Goal: Find specific page/section: Find specific page/section

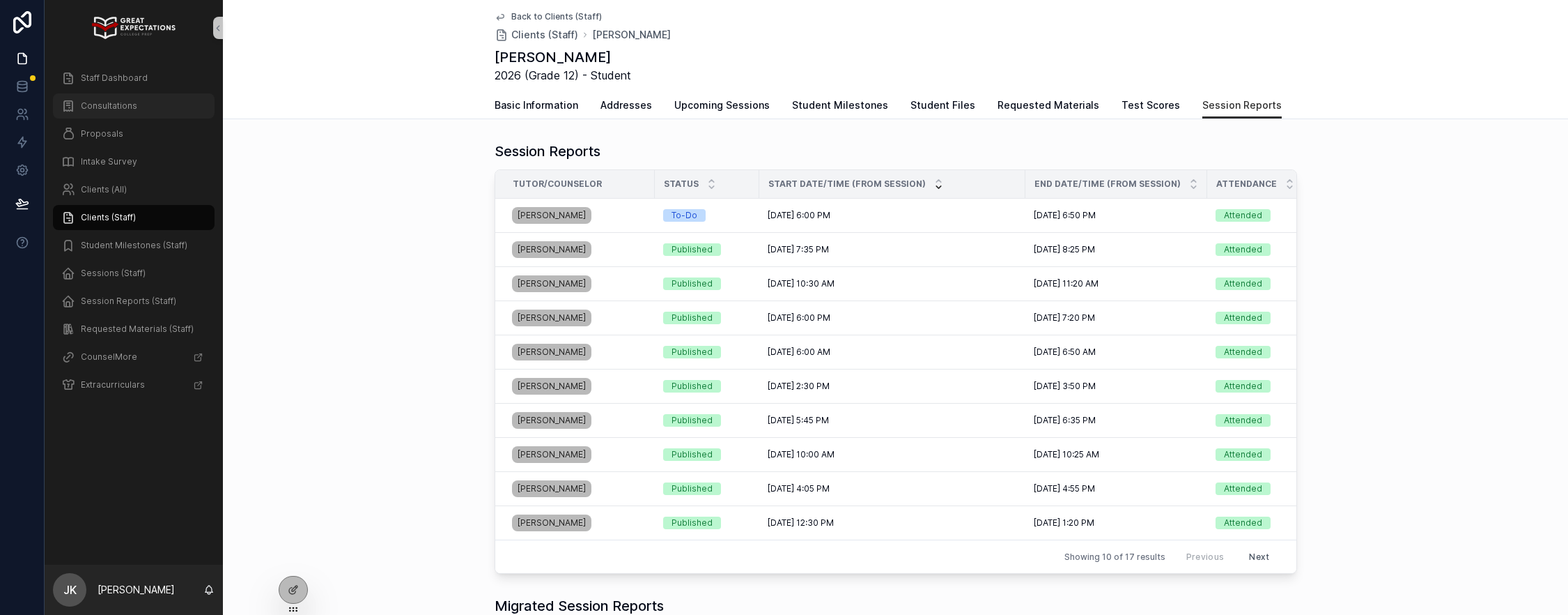
click at [109, 106] on span "Consultations" at bounding box center [109, 106] width 57 height 11
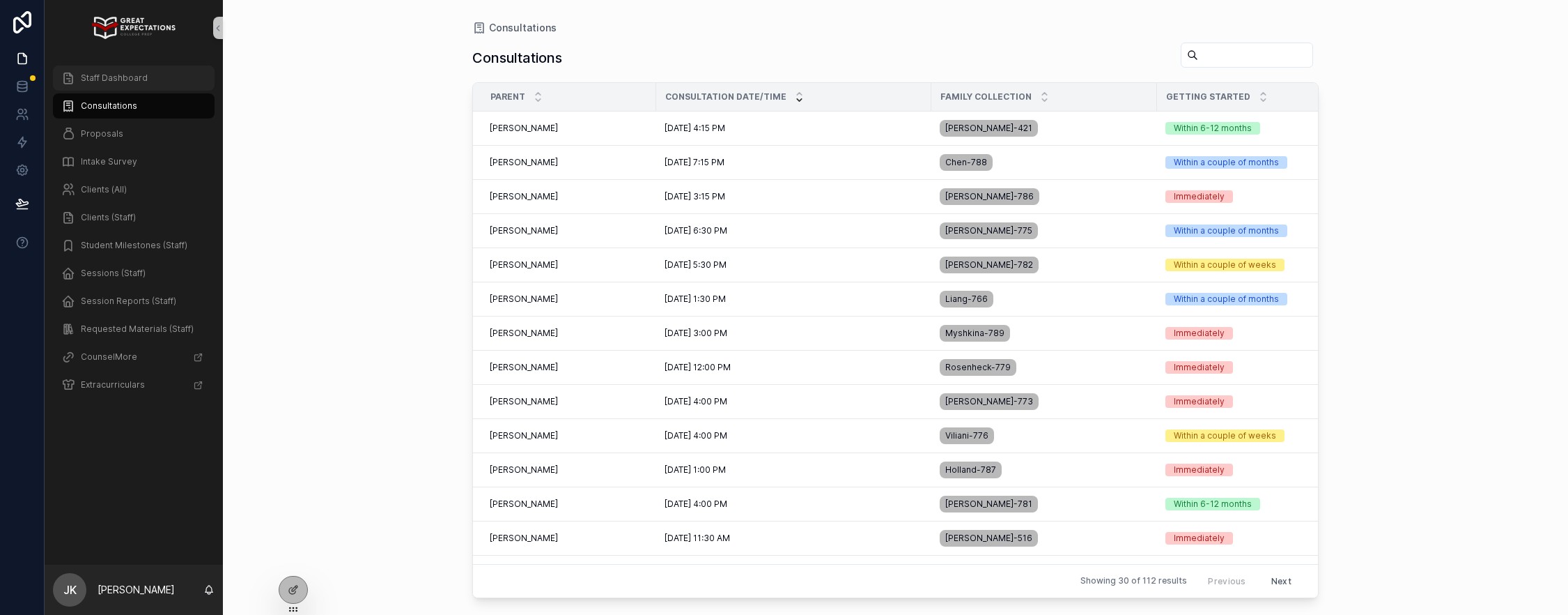
click at [129, 73] on span "Staff Dashboard" at bounding box center [114, 78] width 67 height 11
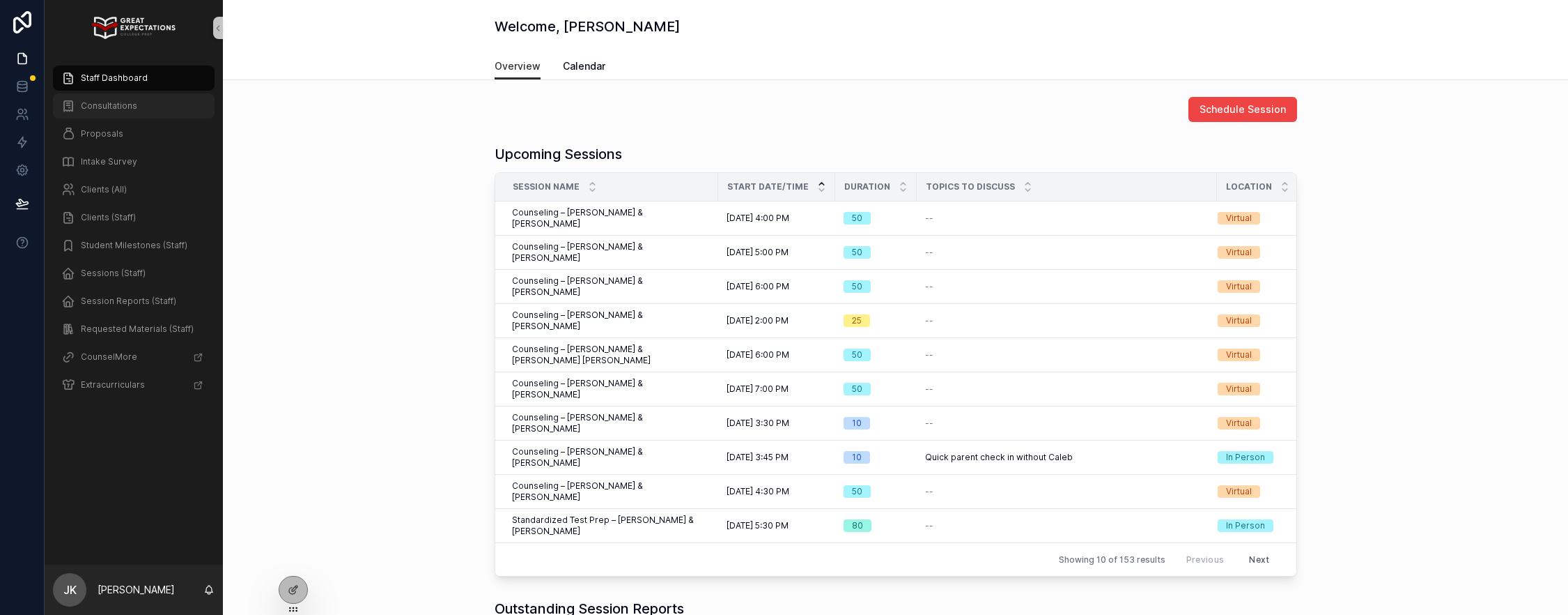
click at [90, 110] on span "Consultations" at bounding box center [109, 106] width 57 height 11
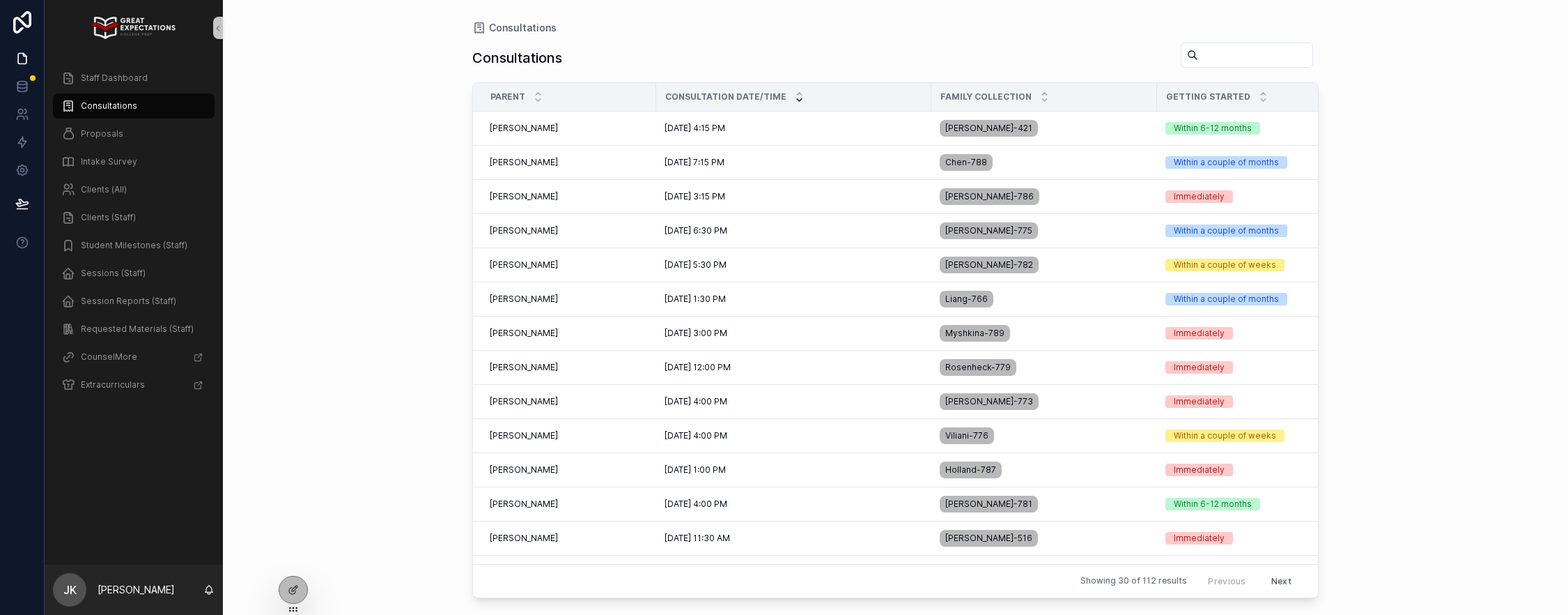
click at [1240, 57] on input "scrollable content" at bounding box center [1255, 55] width 114 height 20
click at [138, 225] on div "Clients (Staff)" at bounding box center [133, 217] width 144 height 22
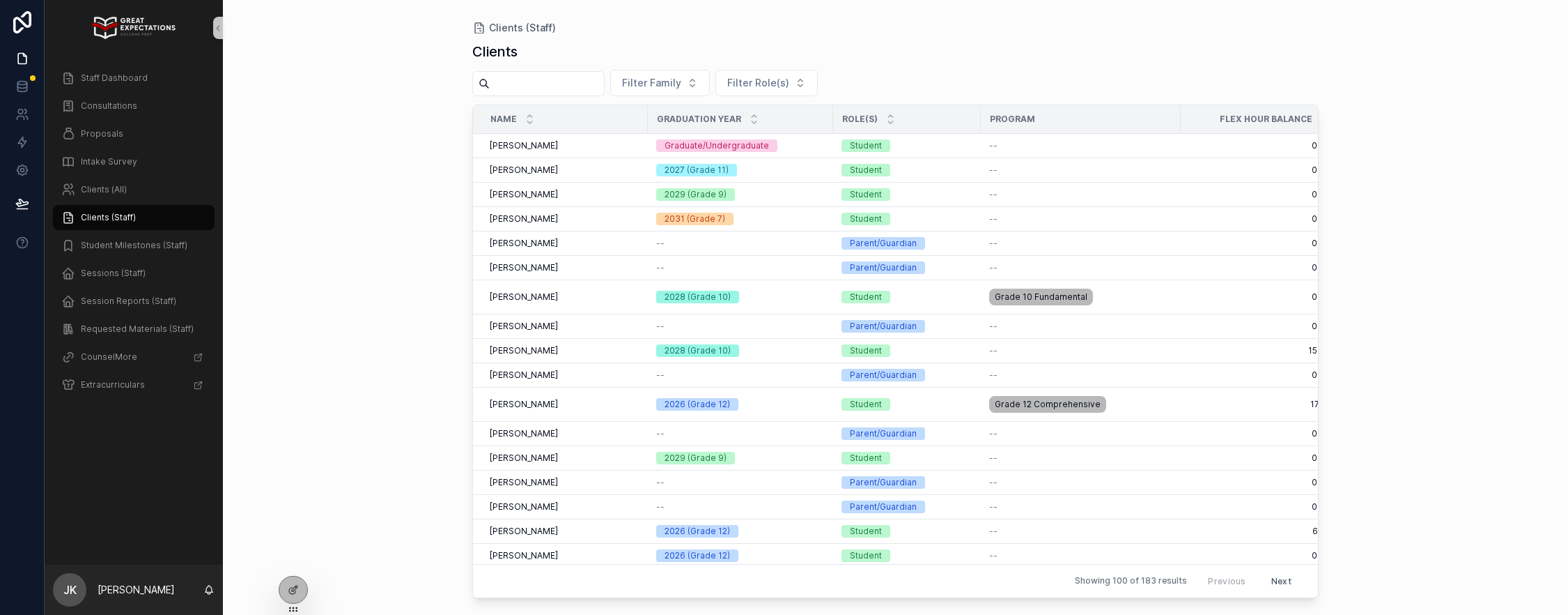
click at [524, 78] on input "scrollable content" at bounding box center [546, 84] width 114 height 20
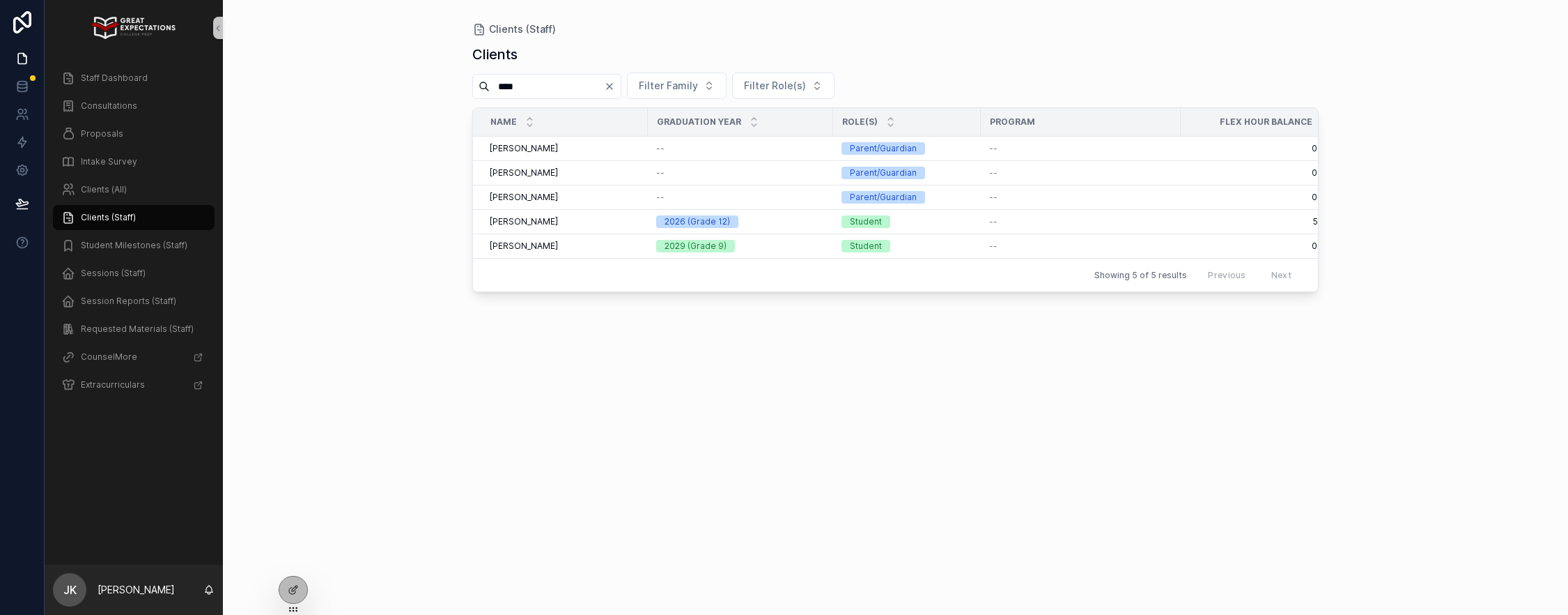
click at [563, 89] on input "****" at bounding box center [546, 86] width 114 height 20
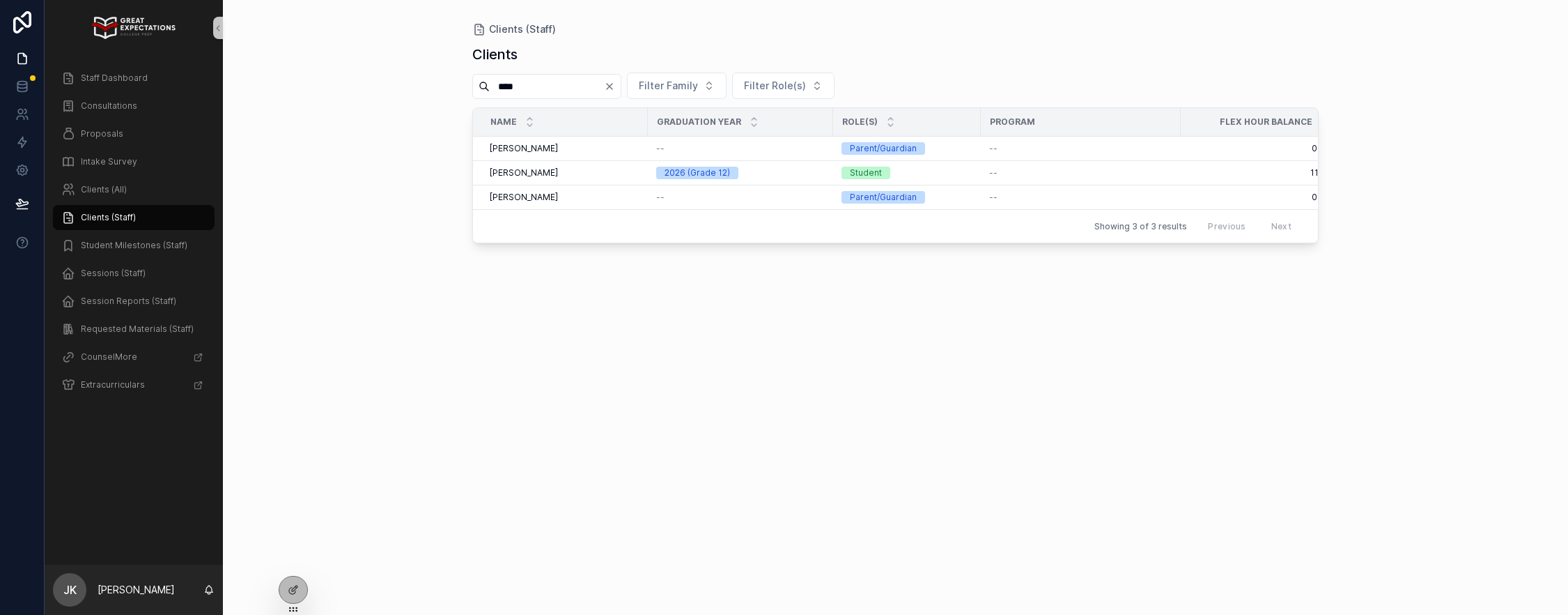
type input "****"
click at [615, 83] on icon "Clear" at bounding box center [609, 86] width 11 height 11
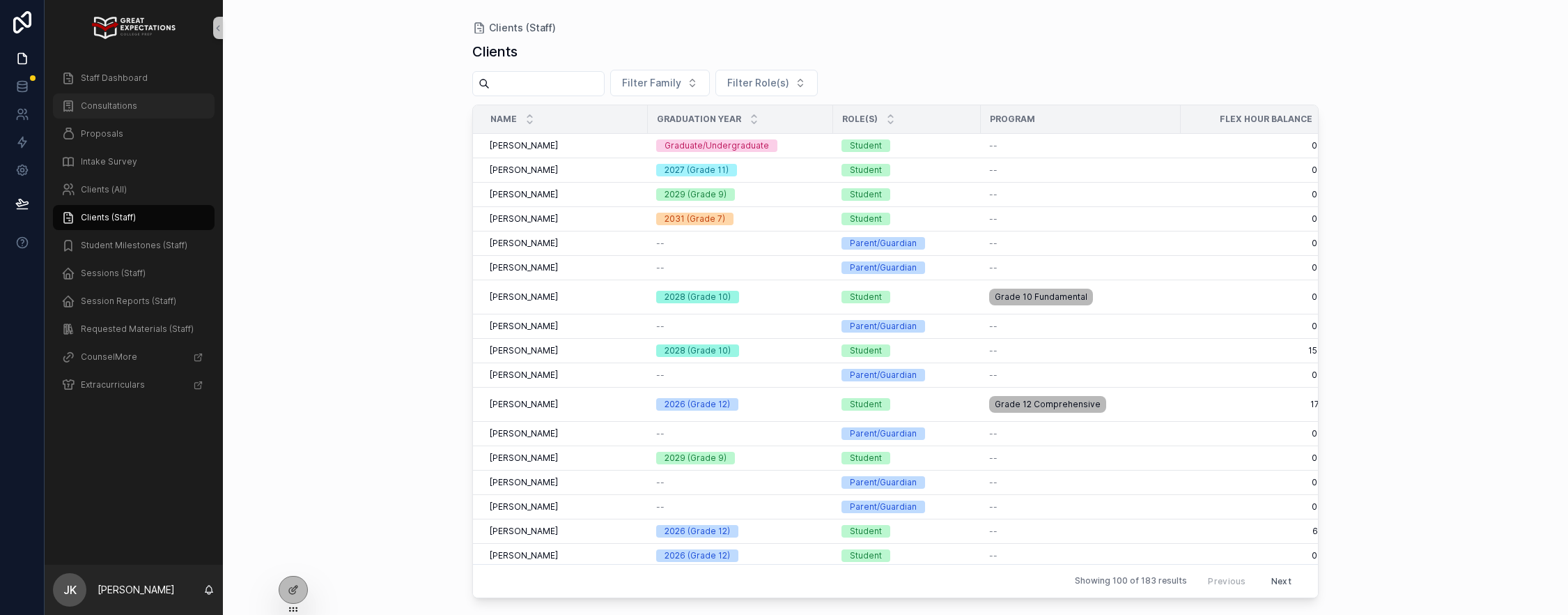
click at [101, 109] on span "Consultations" at bounding box center [109, 106] width 57 height 11
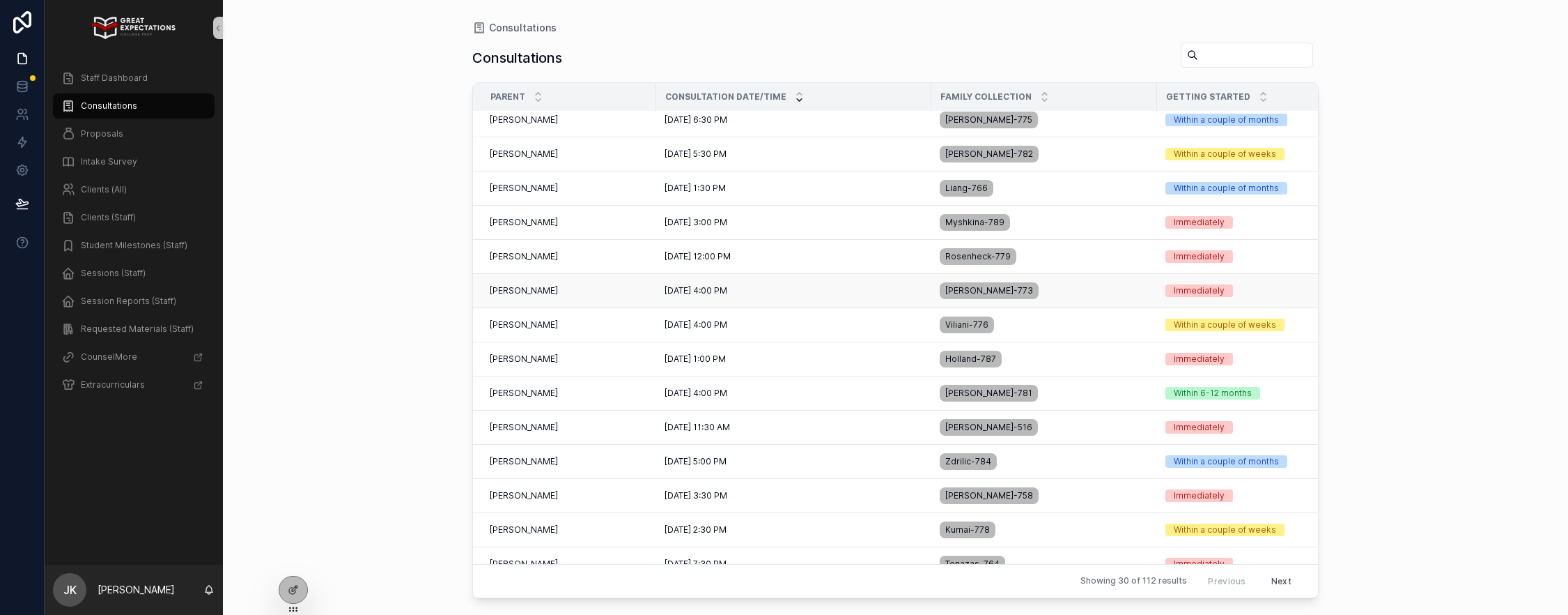
scroll to position [112, 0]
click at [616, 216] on div "[PERSON_NAME] [PERSON_NAME]" at bounding box center [568, 221] width 158 height 11
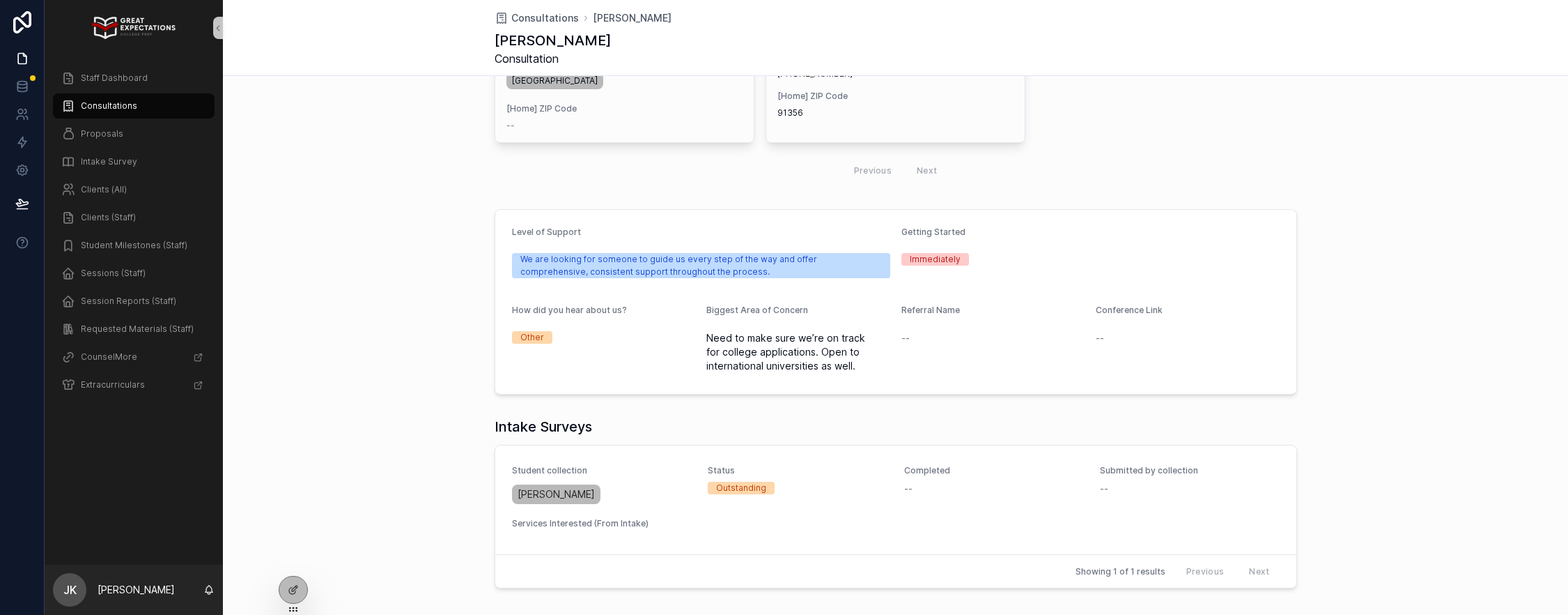
scroll to position [376, 0]
